Goal: Information Seeking & Learning: Learn about a topic

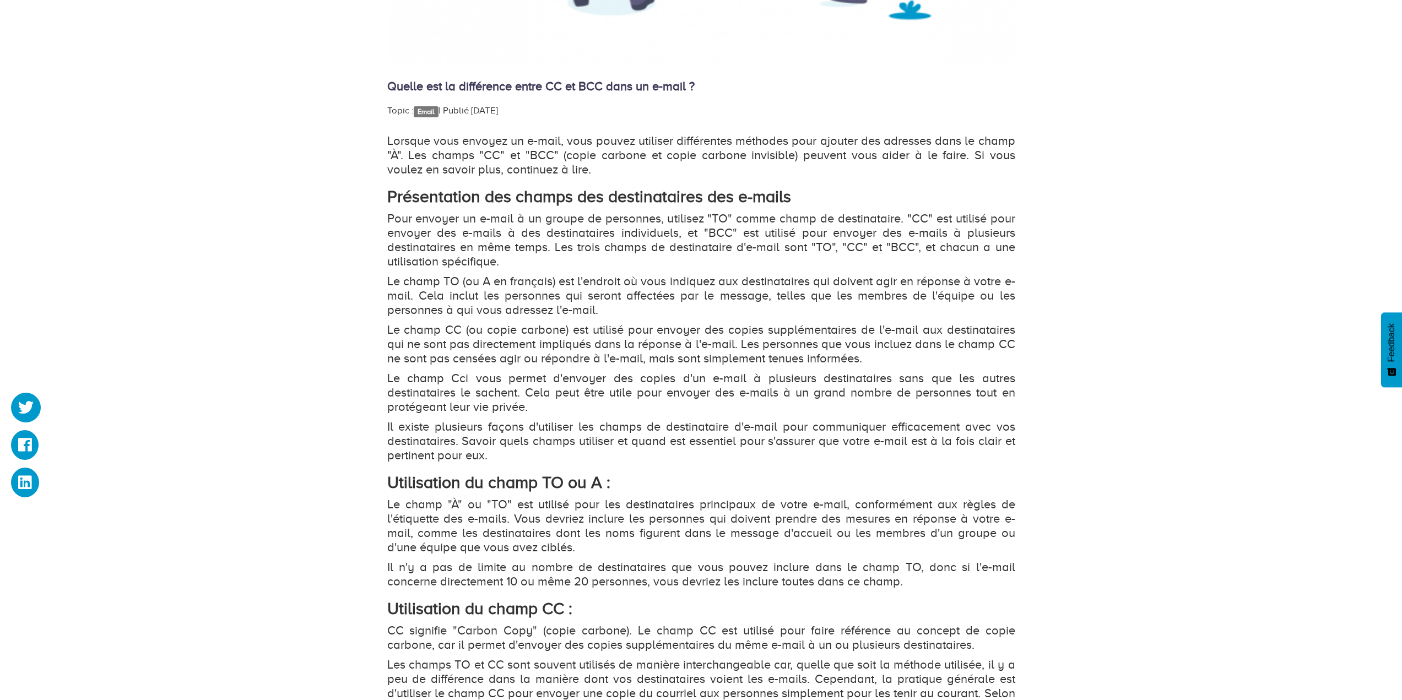
scroll to position [661, 0]
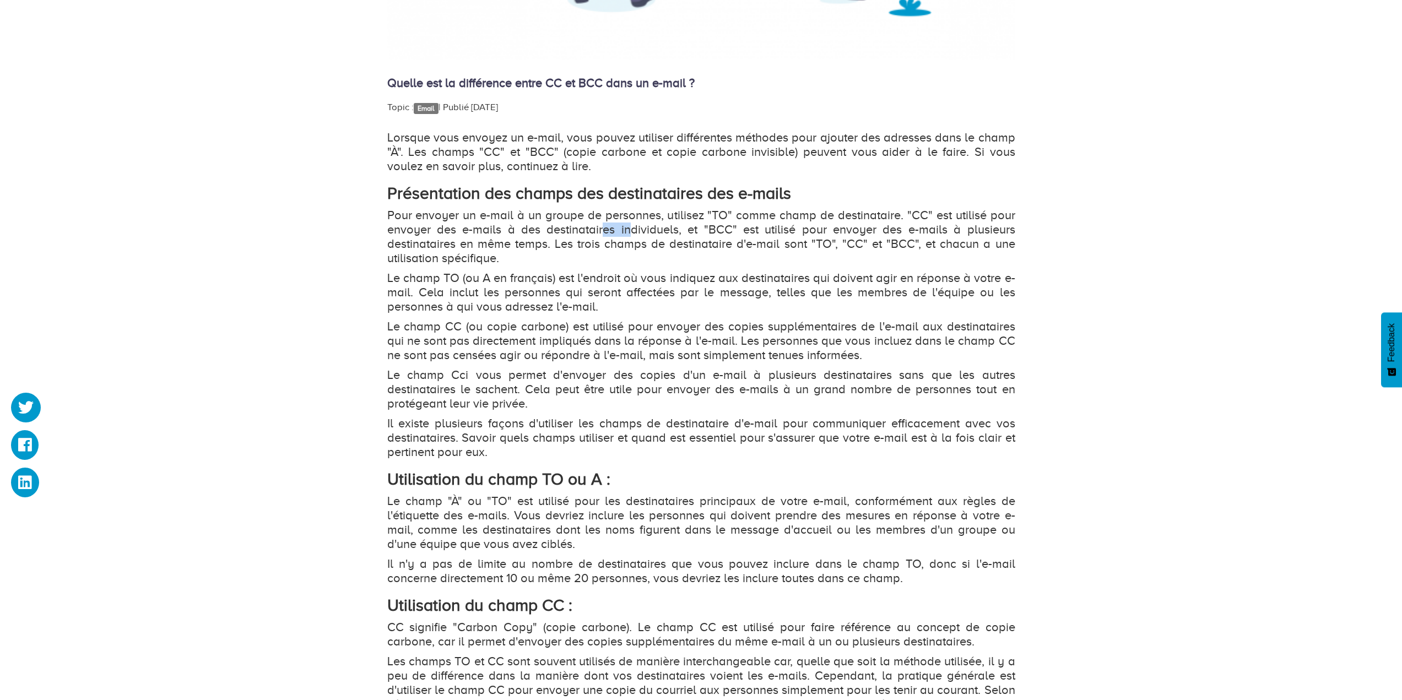
drag, startPoint x: 605, startPoint y: 228, endPoint x: 677, endPoint y: 228, distance: 72.1
click at [665, 229] on p "Pour envoyer un e-mail à un groupe de personnes, utilisez "TO" comme champ de d…" at bounding box center [701, 236] width 628 height 57
drag, startPoint x: 721, startPoint y: 228, endPoint x: 742, endPoint y: 229, distance: 21.0
click at [739, 229] on p "Pour envoyer un e-mail à un groupe de personnes, utilisez "TO" comme champ de d…" at bounding box center [701, 236] width 628 height 57
drag, startPoint x: 769, startPoint y: 230, endPoint x: 963, endPoint y: 234, distance: 193.9
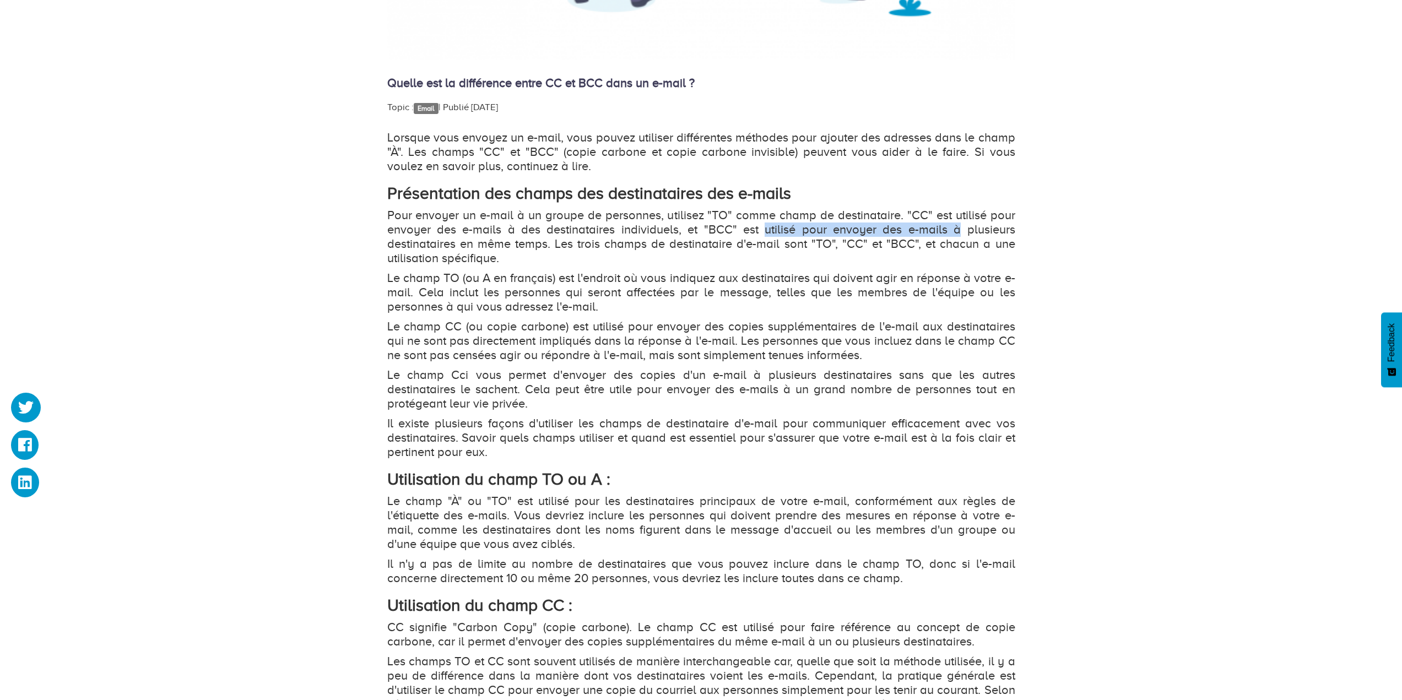
click at [963, 234] on p "Pour envoyer un e-mail à un groupe de personnes, utilisez "TO" comme champ de d…" at bounding box center [701, 236] width 628 height 57
drag, startPoint x: 421, startPoint y: 243, endPoint x: 498, endPoint y: 245, distance: 77.1
click at [498, 245] on p "Pour envoyer un e-mail à un groupe de personnes, utilisez "TO" comme champ de d…" at bounding box center [701, 236] width 628 height 57
drag, startPoint x: 594, startPoint y: 246, endPoint x: 788, endPoint y: 248, distance: 193.3
click at [788, 248] on p "Pour envoyer un e-mail à un groupe de personnes, utilisez "TO" comme champ de d…" at bounding box center [701, 236] width 628 height 57
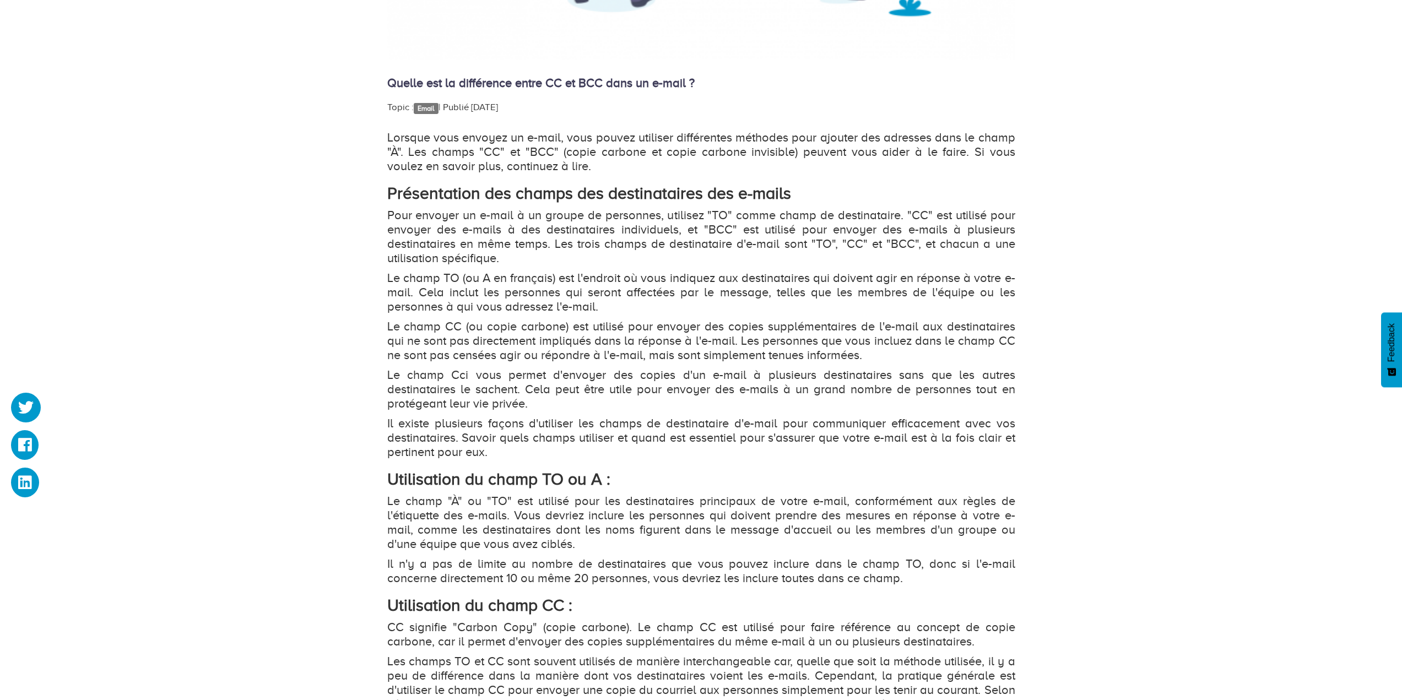
drag, startPoint x: 831, startPoint y: 247, endPoint x: 876, endPoint y: 247, distance: 44.6
click at [843, 248] on p "Pour envoyer un e-mail à un groupe de personnes, utilisez "TO" comme champ de d…" at bounding box center [701, 236] width 628 height 57
drag, startPoint x: 884, startPoint y: 246, endPoint x: 905, endPoint y: 246, distance: 21.5
click at [905, 246] on p "Pour envoyer un e-mail à un groupe de personnes, utilisez "TO" comme champ de d…" at bounding box center [701, 236] width 628 height 57
drag, startPoint x: 948, startPoint y: 244, endPoint x: 991, endPoint y: 245, distance: 43.5
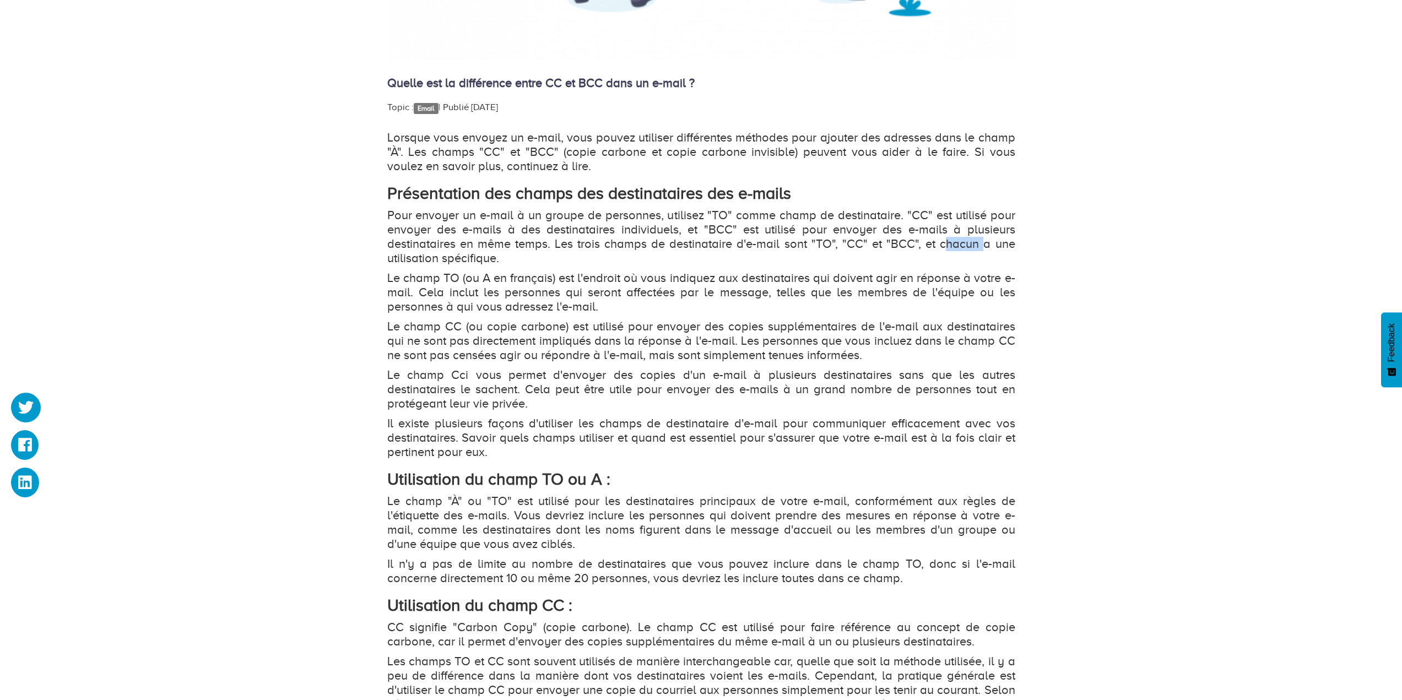
click at [985, 244] on p "Pour envoyer un e-mail à un groupe de personnes, utilisez "TO" comme champ de d…" at bounding box center [701, 236] width 628 height 57
drag, startPoint x: 429, startPoint y: 248, endPoint x: 473, endPoint y: 256, distance: 44.2
click at [463, 252] on p "Pour envoyer un e-mail à un groupe de personnes, utilisez "TO" comme champ de d…" at bounding box center [701, 236] width 628 height 57
drag, startPoint x: 424, startPoint y: 276, endPoint x: 455, endPoint y: 275, distance: 32.0
click at [454, 275] on p "Le champ TO (ou A en français) est l'endroit où vous indiquez aux destinataires…" at bounding box center [701, 292] width 628 height 43
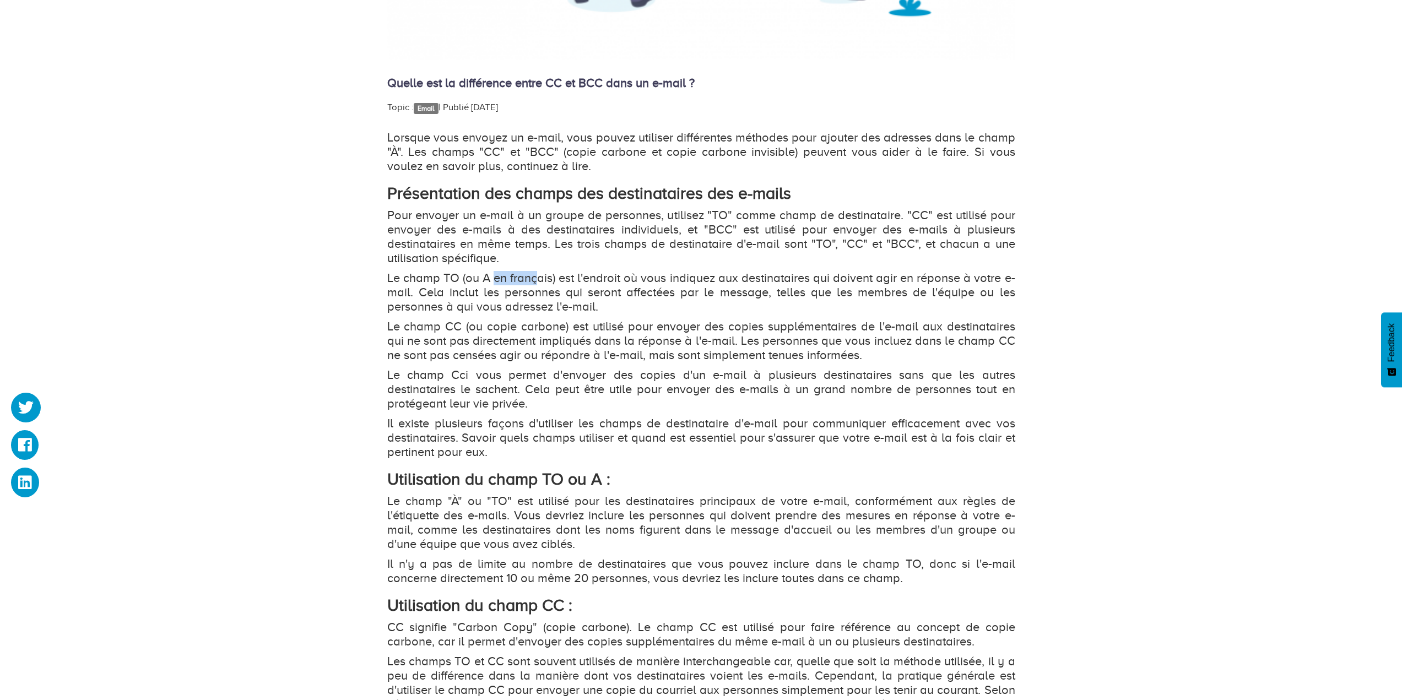
drag, startPoint x: 492, startPoint y: 279, endPoint x: 566, endPoint y: 276, distance: 73.8
click at [549, 278] on p "Le champ TO (ou A en français) est l'endroit où vous indiquez aux destinataires…" at bounding box center [701, 292] width 628 height 43
drag, startPoint x: 610, startPoint y: 276, endPoint x: 891, endPoint y: 283, distance: 280.4
click at [891, 283] on p "Le champ TO (ou A en français) est l'endroit où vous indiquez aux destinataires…" at bounding box center [701, 292] width 628 height 43
click at [869, 276] on p "Le champ TO (ou A en français) est l'endroit où vous indiquez aux destinataires…" at bounding box center [701, 292] width 628 height 43
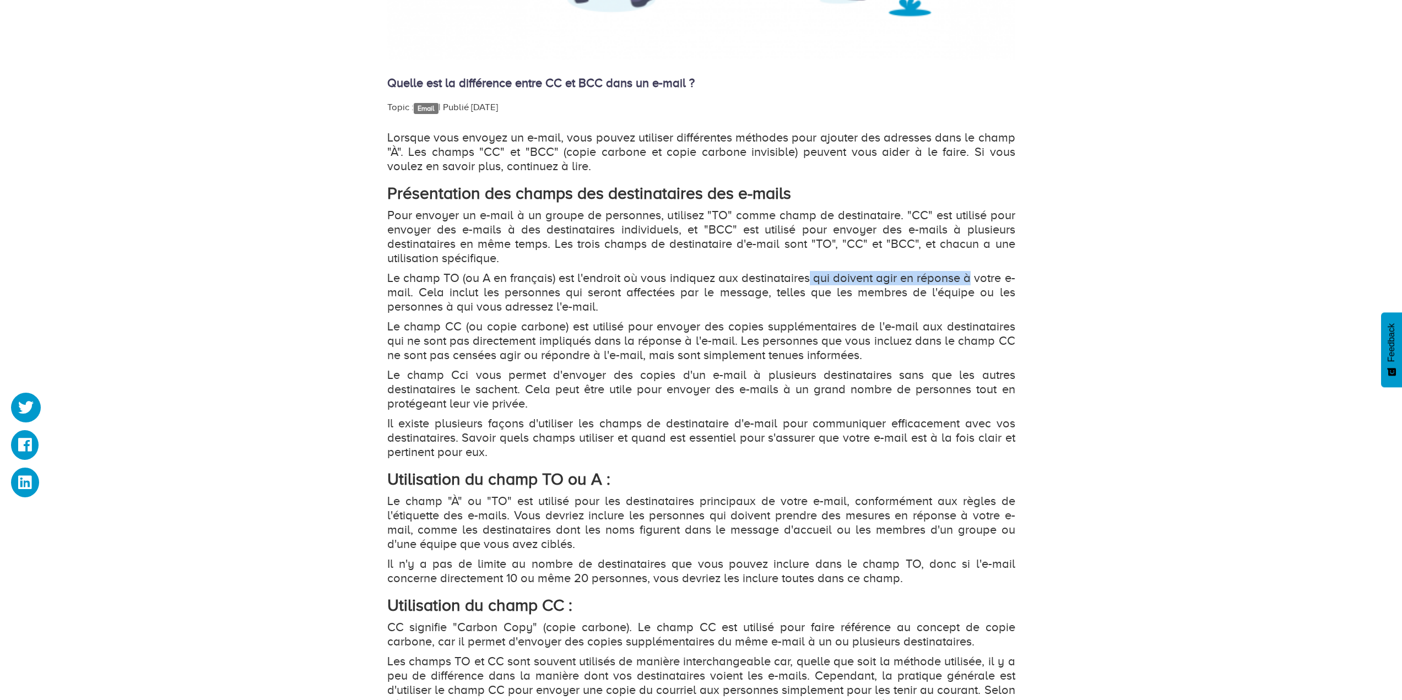
drag, startPoint x: 830, startPoint y: 277, endPoint x: 889, endPoint y: 300, distance: 63.3
click at [973, 281] on p "Le champ TO (ou A en français) est l'endroit où vous indiquez aux destinataires…" at bounding box center [701, 292] width 628 height 43
drag, startPoint x: 444, startPoint y: 292, endPoint x: 747, endPoint y: 297, distance: 303.5
click at [747, 297] on p "Le champ TO (ou A en français) est l'endroit où vous indiquez aux destinataires…" at bounding box center [701, 292] width 628 height 43
drag, startPoint x: 815, startPoint y: 295, endPoint x: 756, endPoint y: 307, distance: 60.8
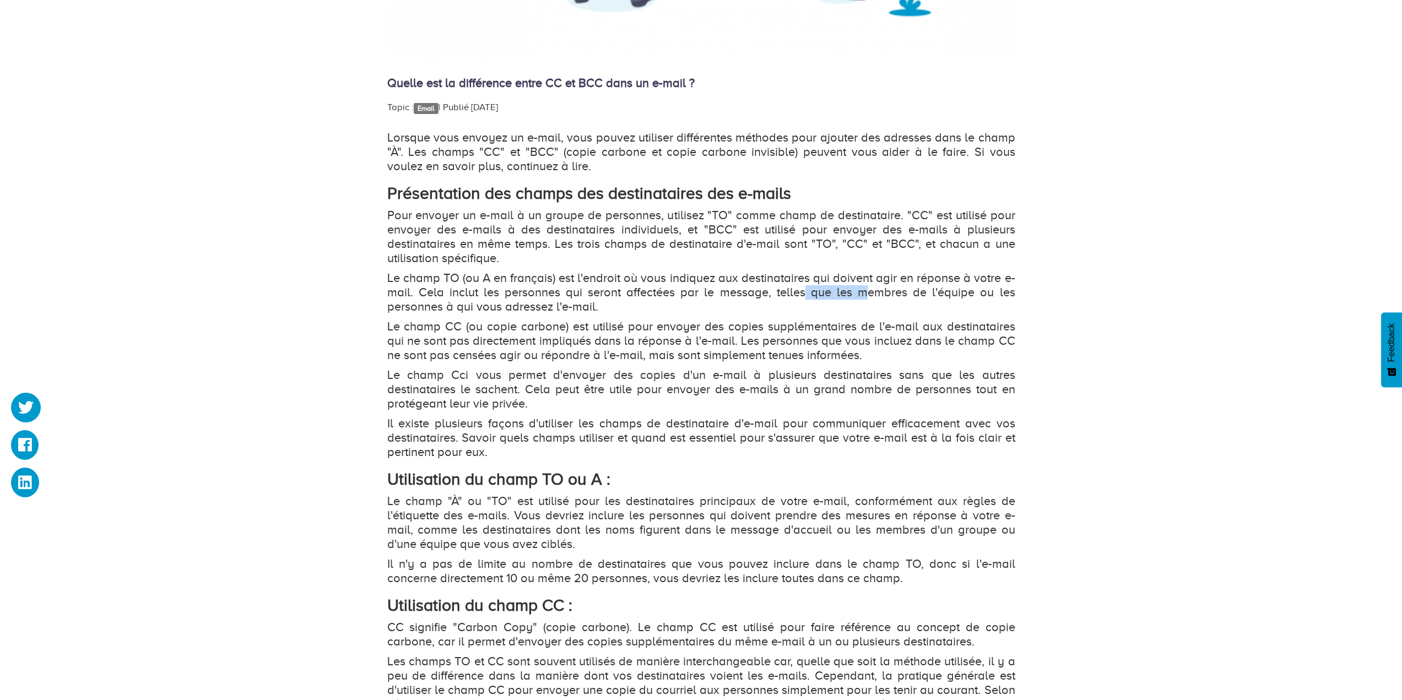
click at [881, 294] on p "Le champ TO (ou A en français) est l'endroit où vous indiquez aux destinataires…" at bounding box center [701, 292] width 628 height 43
drag, startPoint x: 501, startPoint y: 329, endPoint x: 539, endPoint y: 328, distance: 38.0
click at [539, 328] on p "Le champ CC (ou copie carbone) est utilisé pour envoyer des copies supplémentai…" at bounding box center [701, 340] width 628 height 43
drag, startPoint x: 621, startPoint y: 334, endPoint x: 884, endPoint y: 323, distance: 264.0
click at [884, 323] on p "Le champ CC (ou copie carbone) est utilisé pour envoyer des copies supplémentai…" at bounding box center [701, 340] width 628 height 43
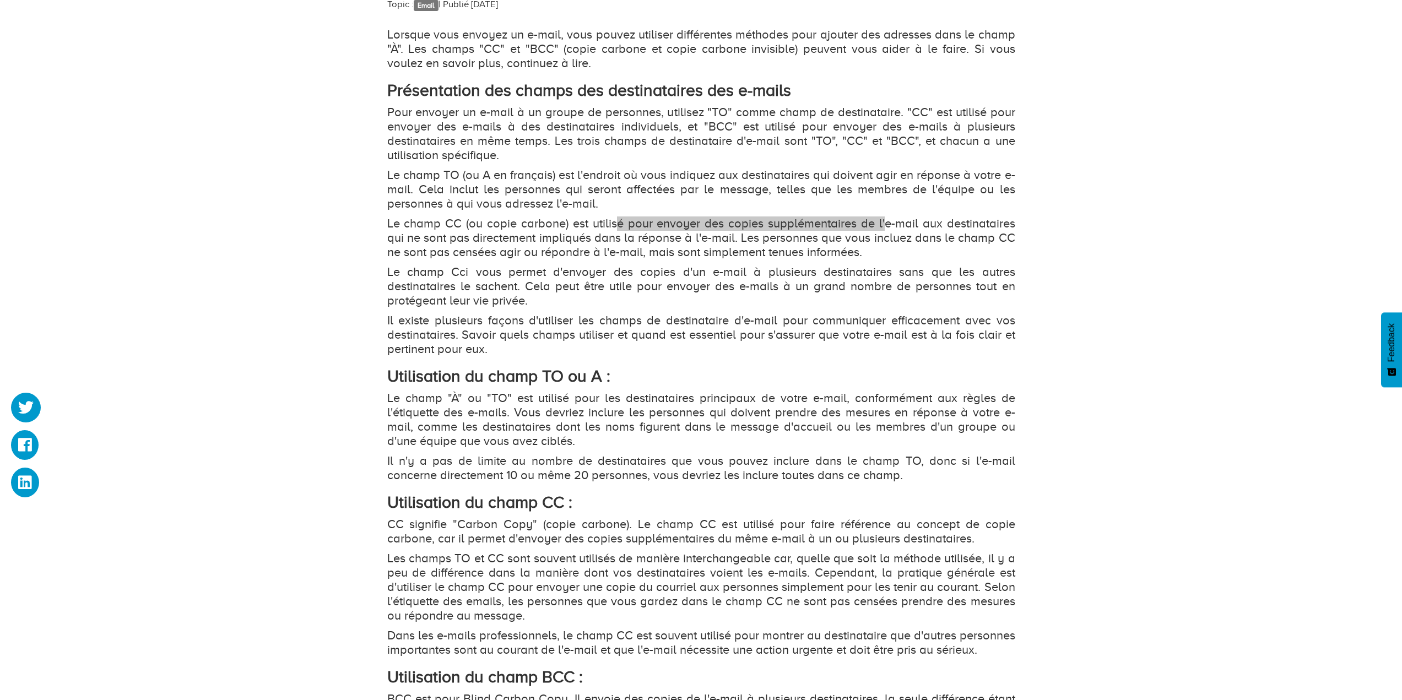
scroll to position [771, 0]
